Goal: Transaction & Acquisition: Obtain resource

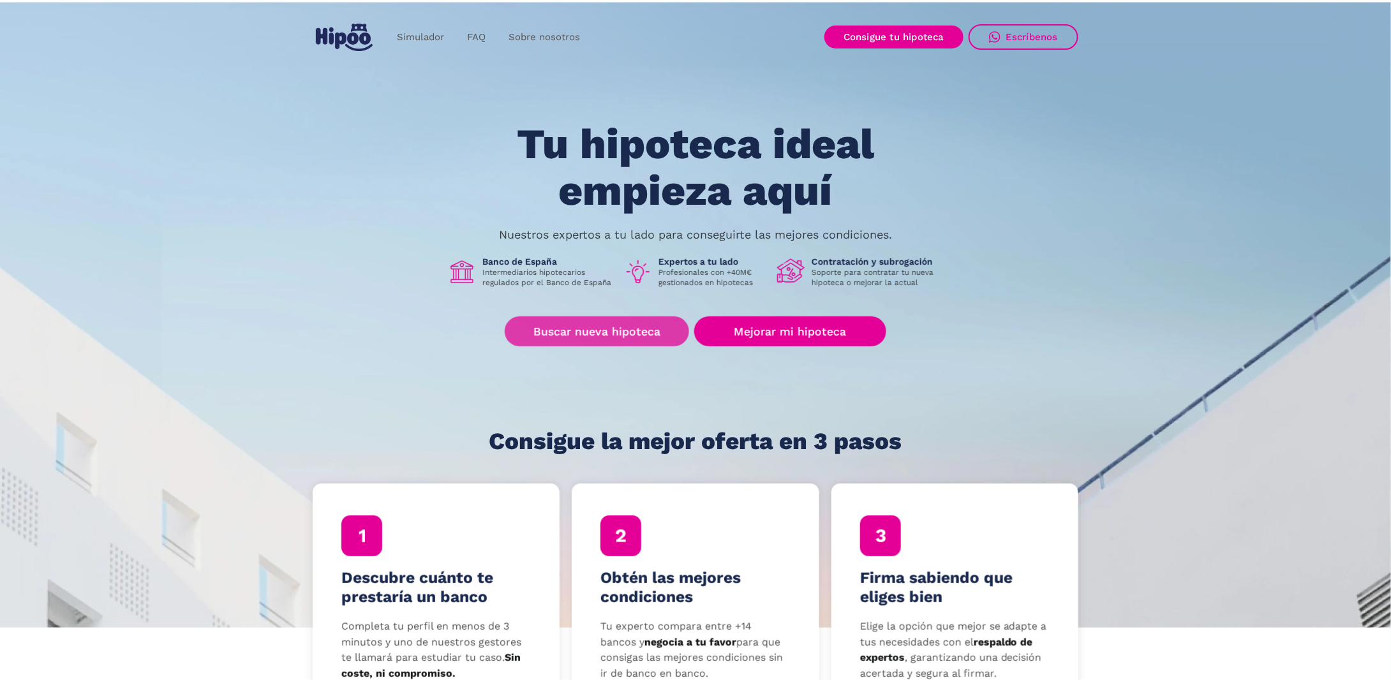
click at [619, 334] on link "Buscar nueva hipoteca" at bounding box center [597, 331] width 184 height 30
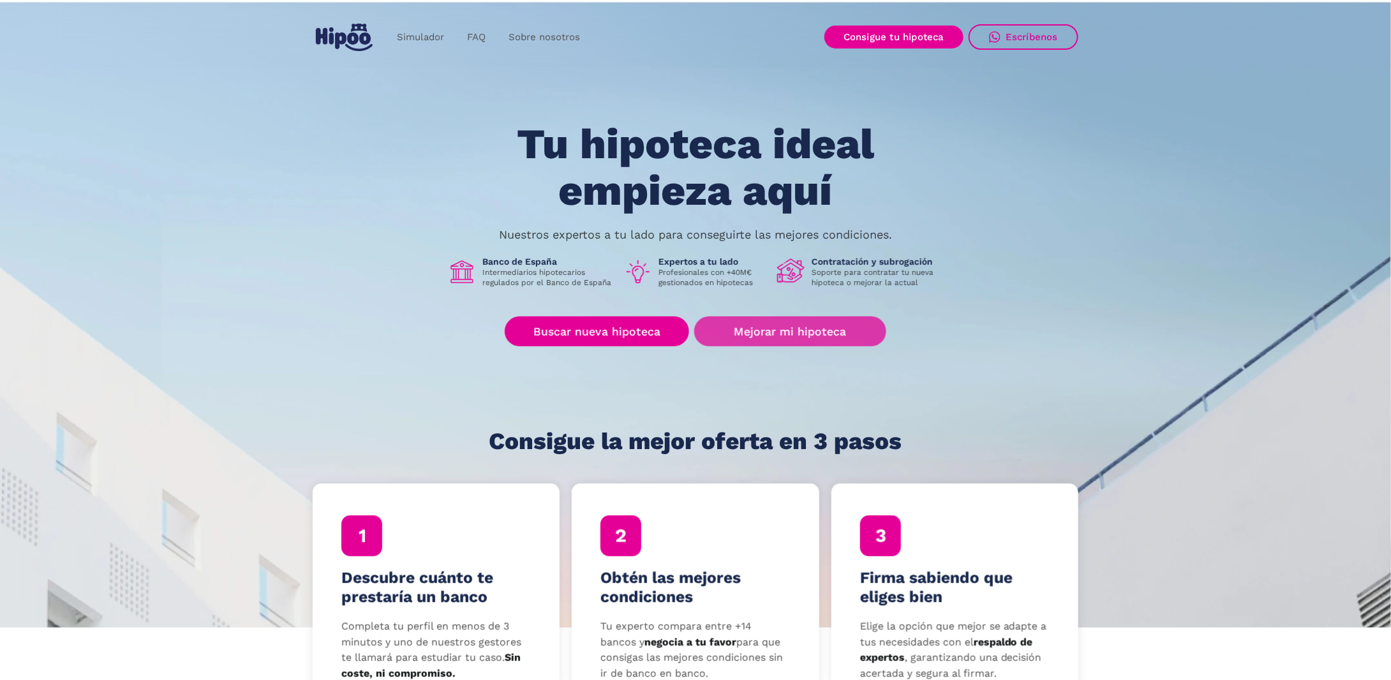
click at [775, 332] on link "Mejorar mi hipoteca" at bounding box center [790, 331] width 192 height 30
